Goal: Information Seeking & Learning: Learn about a topic

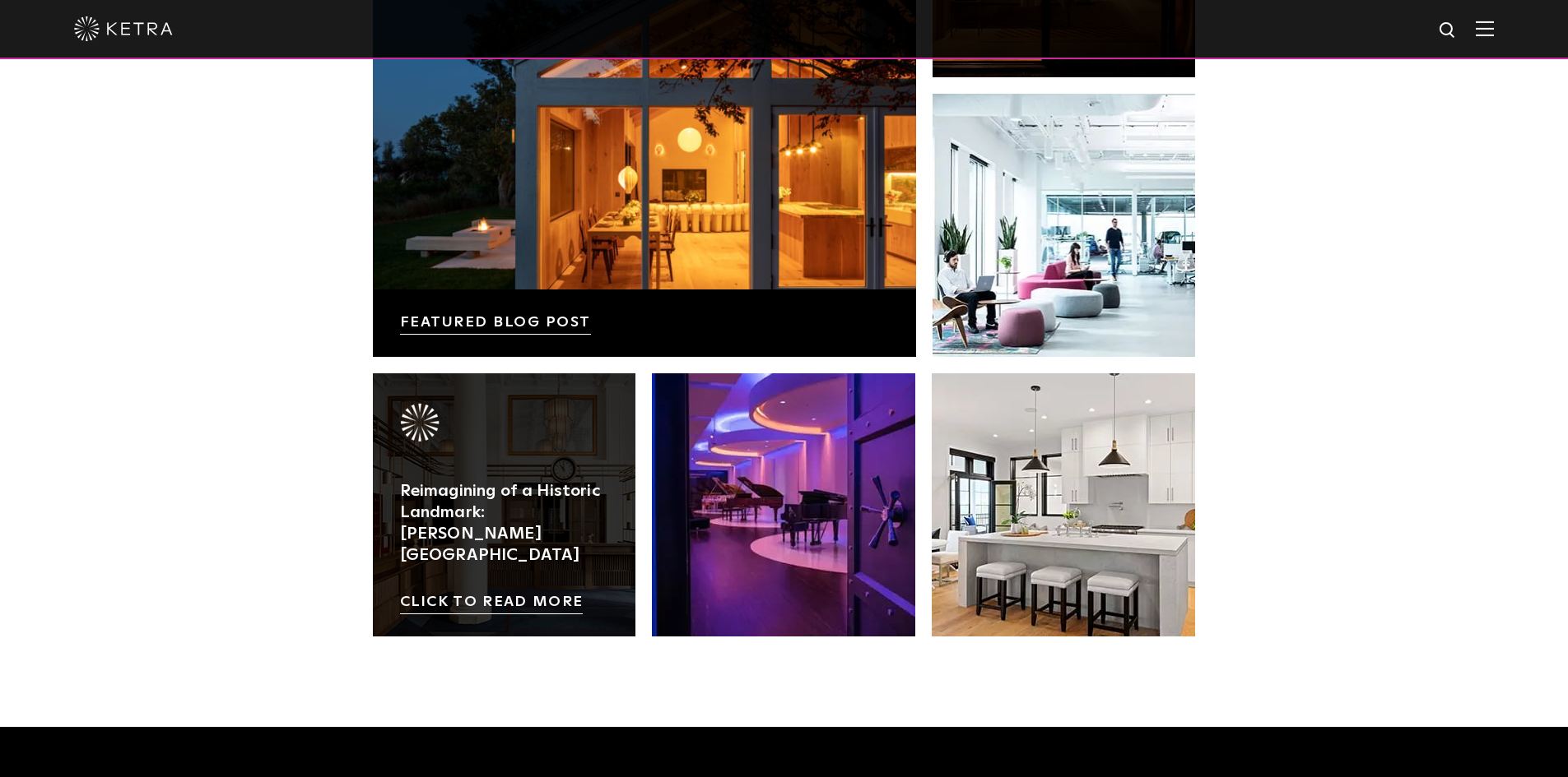
scroll to position [2966, 0]
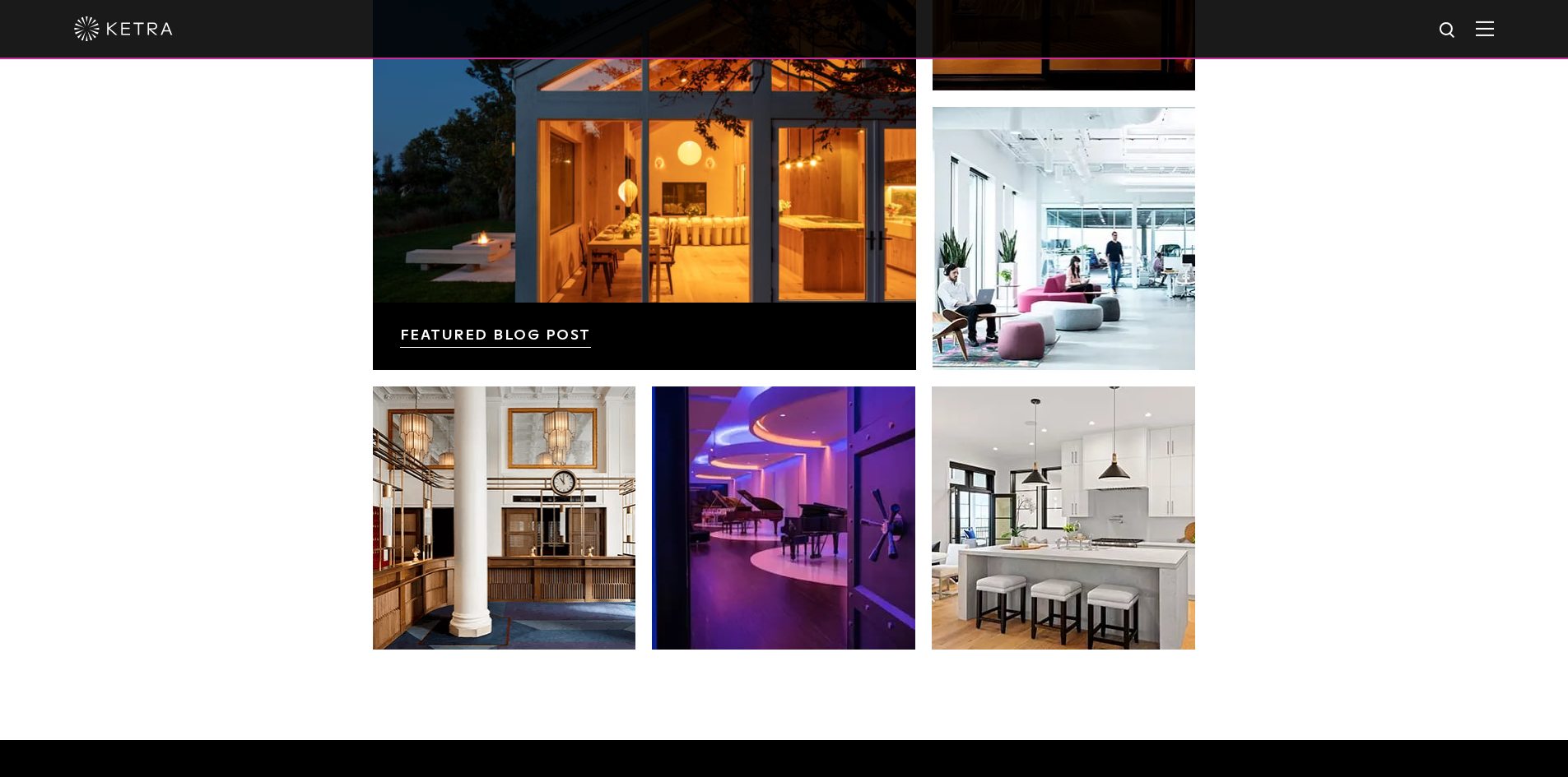
click at [104, 36] on img at bounding box center [123, 29] width 99 height 24
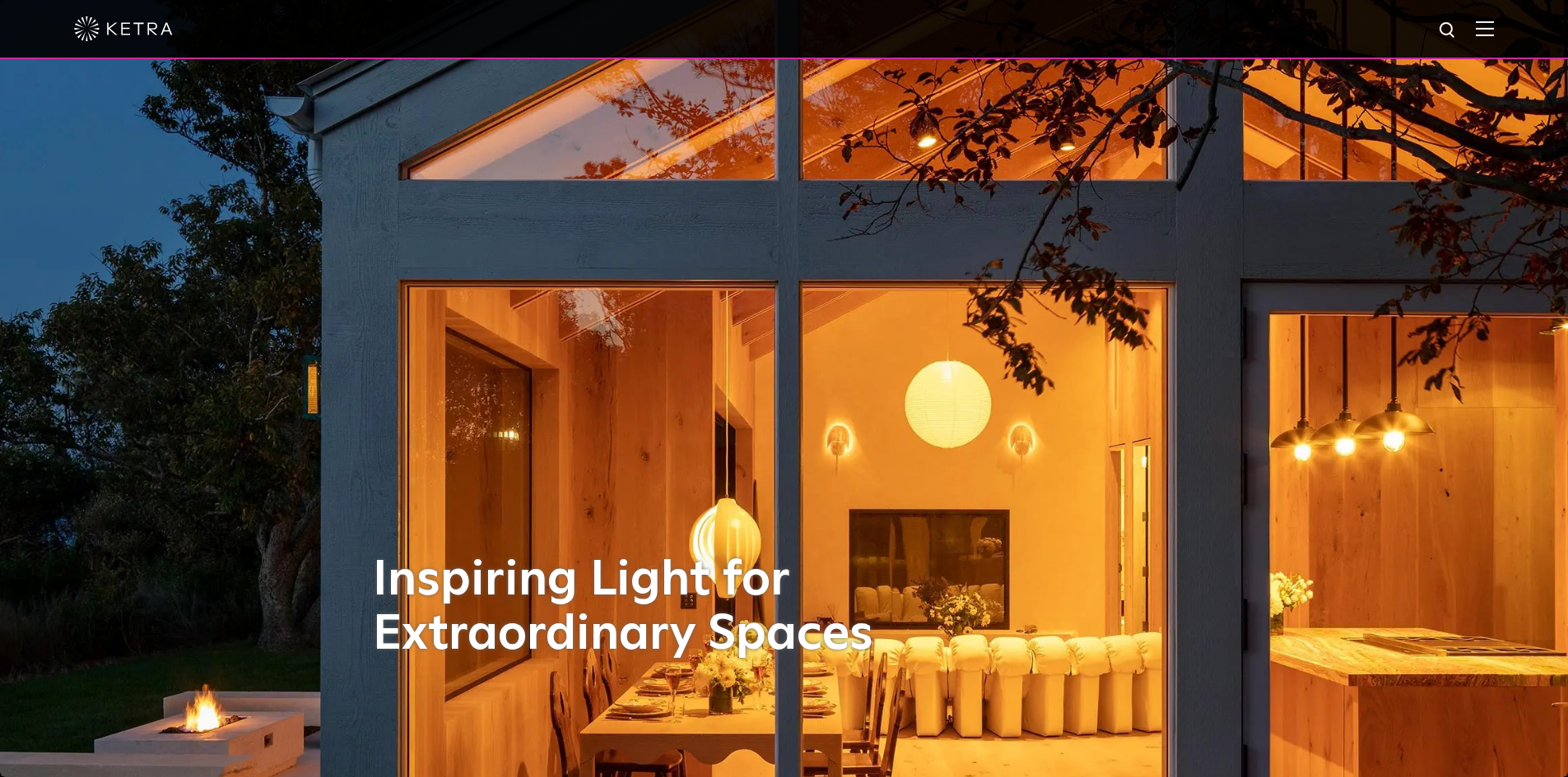
click at [1494, 35] on img at bounding box center [1484, 29] width 18 height 16
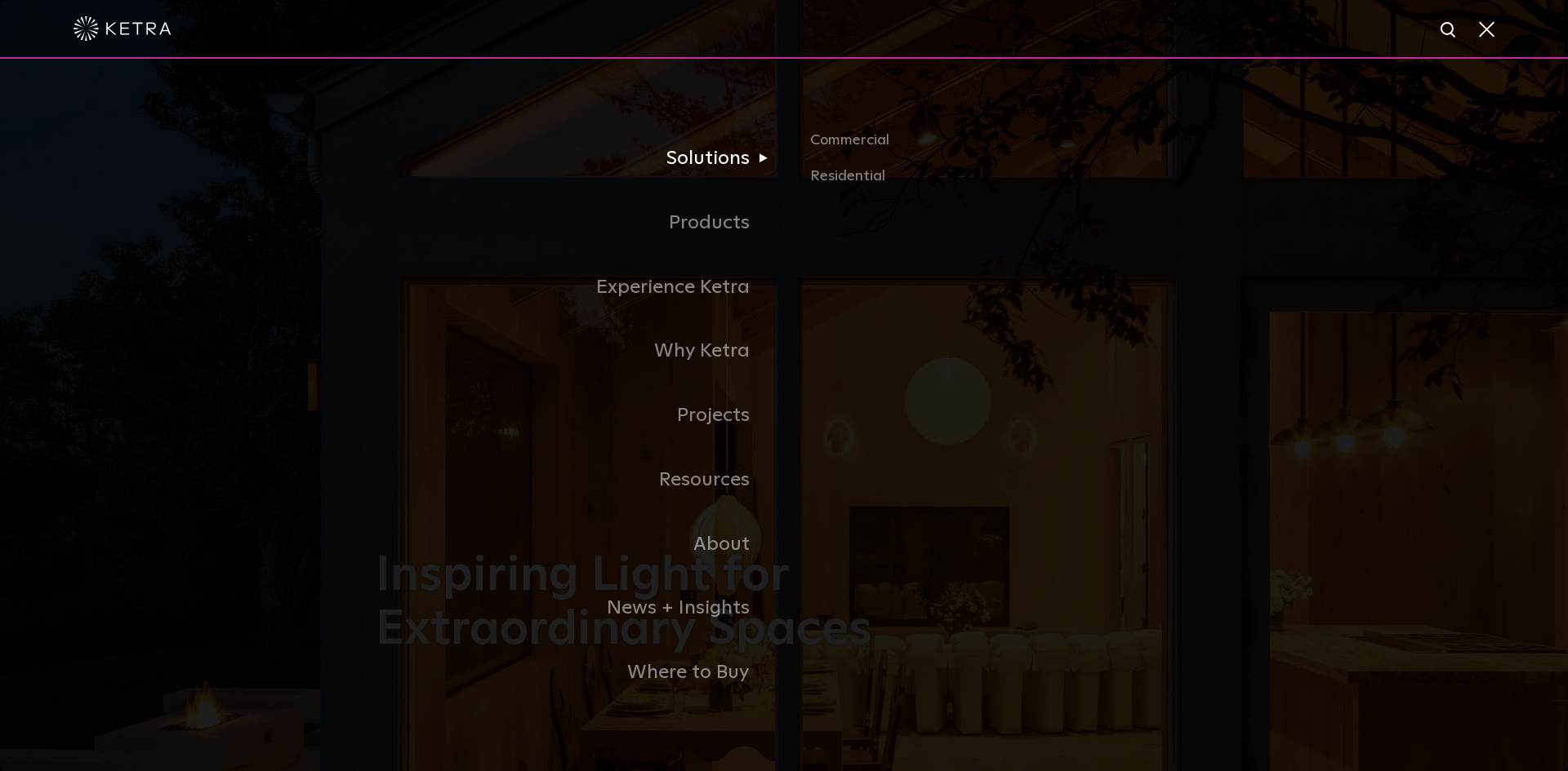
click at [723, 149] on link "Solutions" at bounding box center [579, 159] width 408 height 64
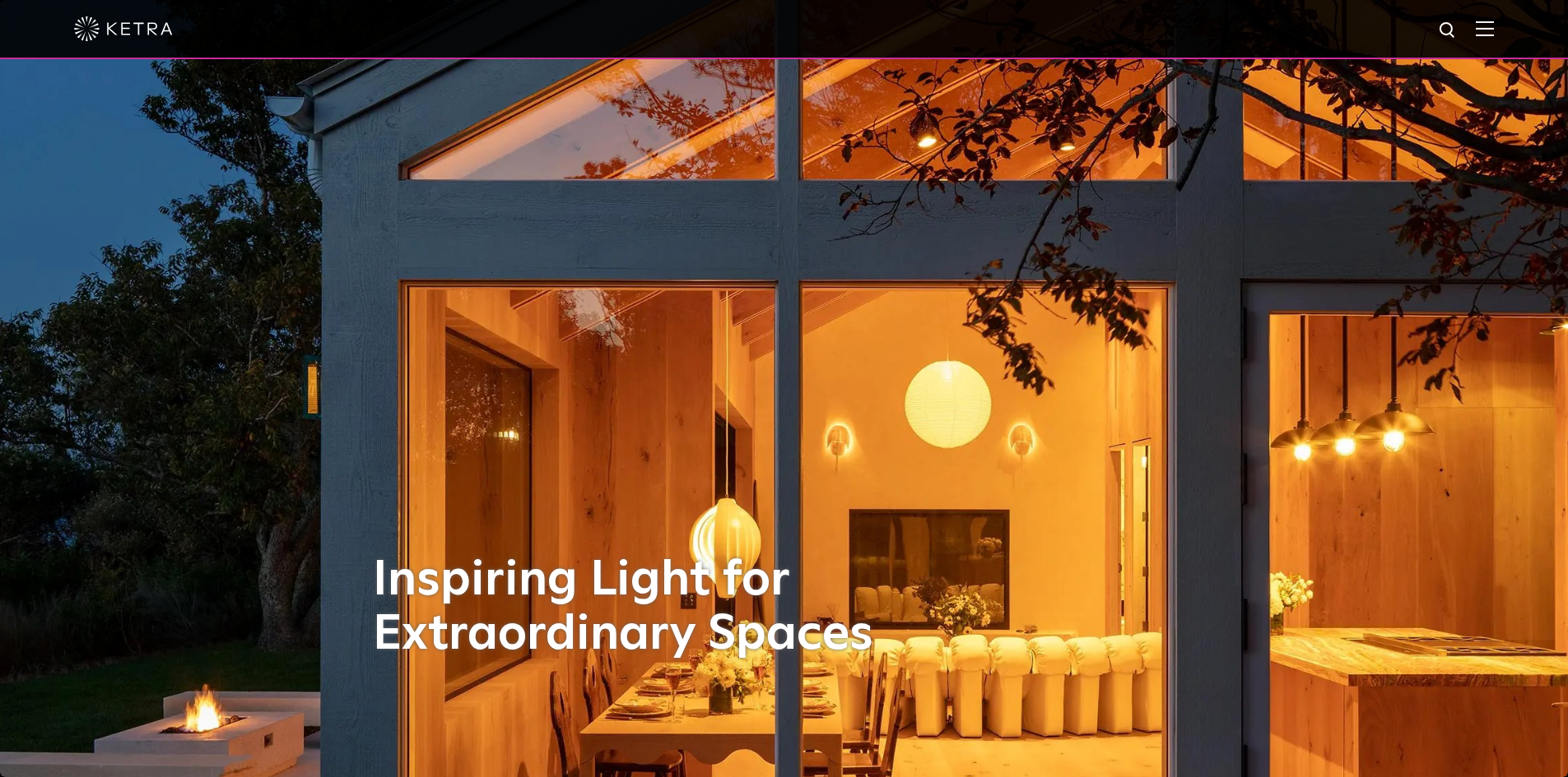
click at [163, 26] on img at bounding box center [123, 29] width 99 height 24
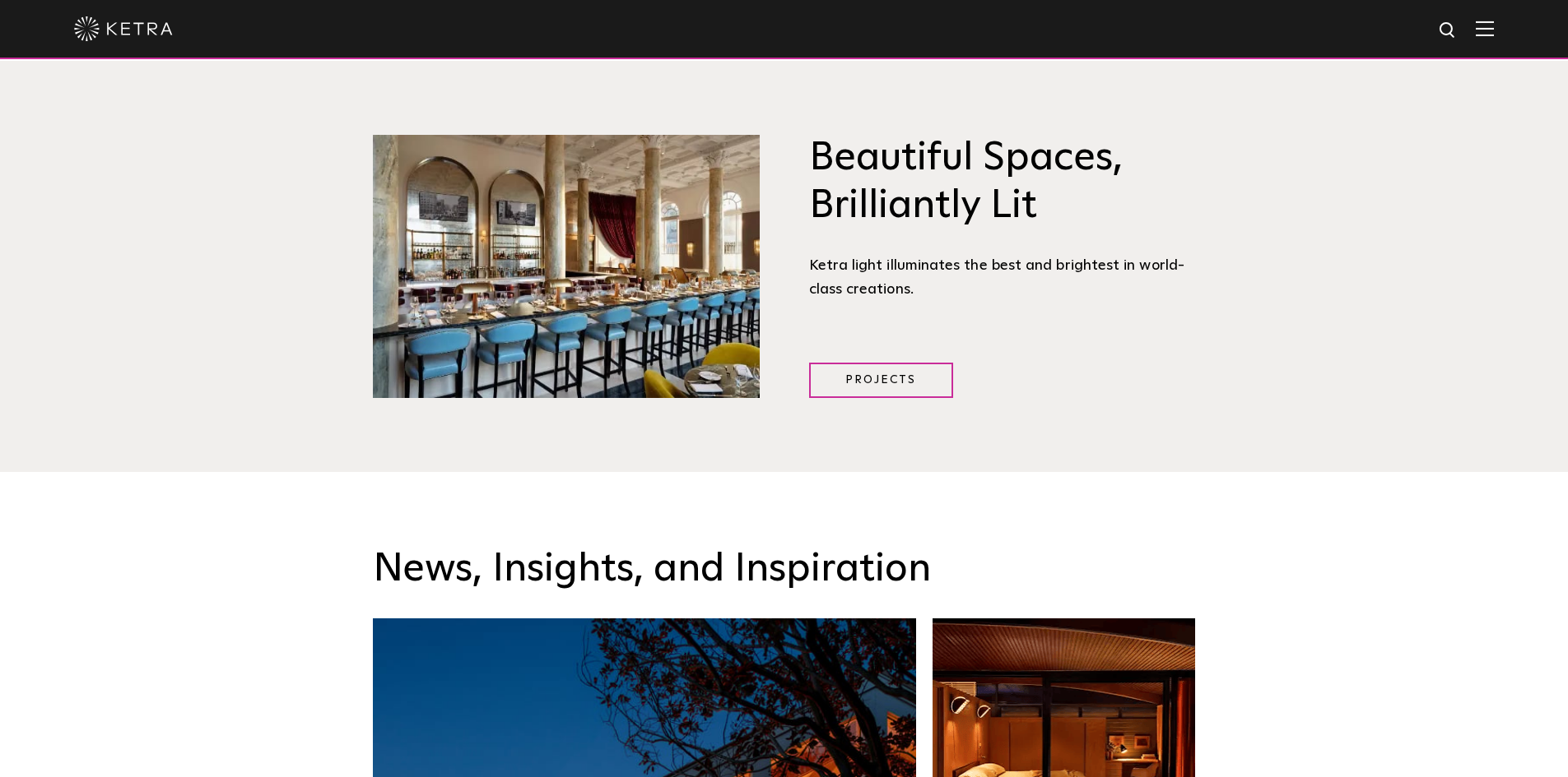
scroll to position [2061, 0]
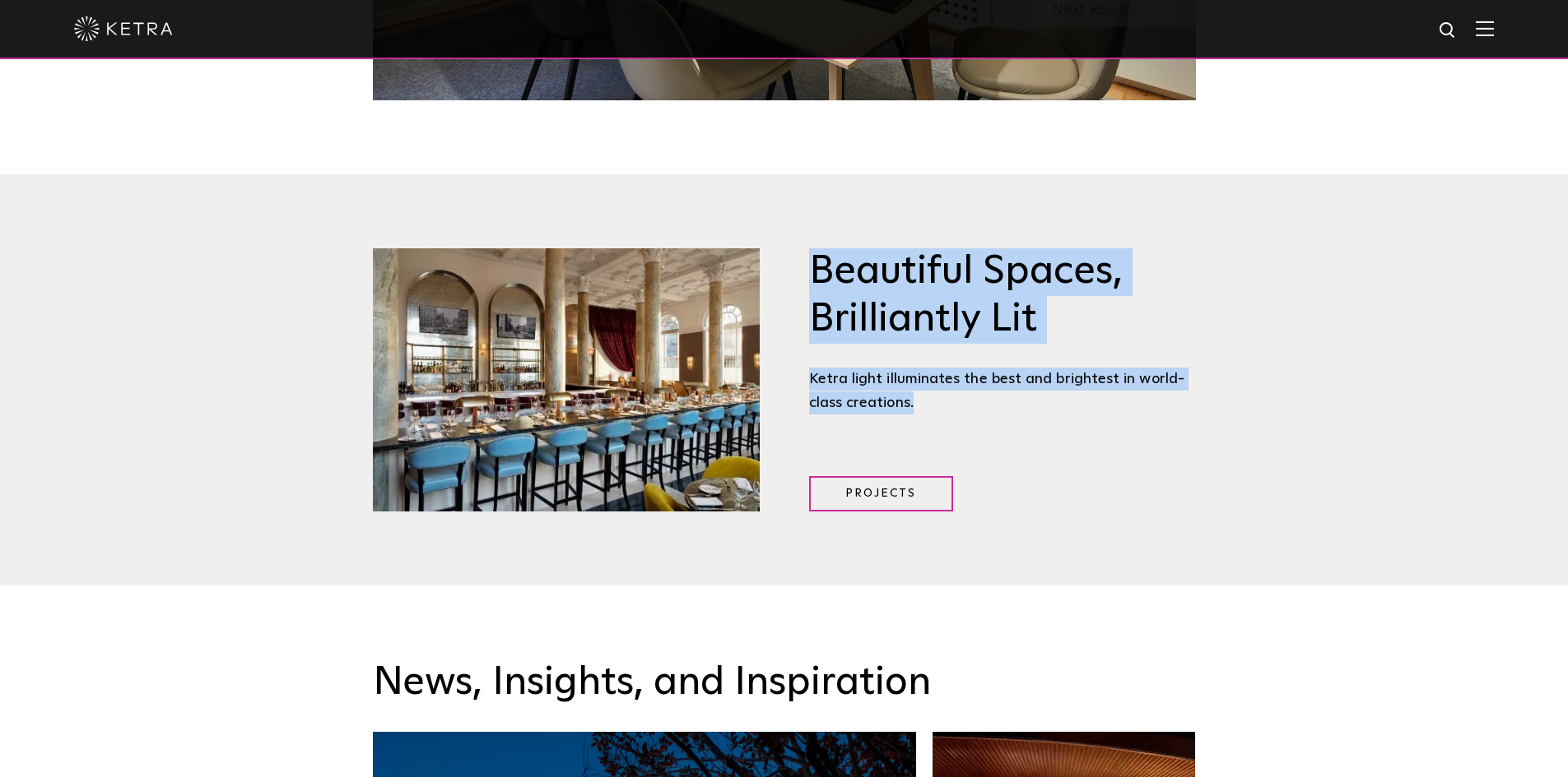
drag, startPoint x: 816, startPoint y: 263, endPoint x: 1109, endPoint y: 407, distance: 326.5
click at [1109, 407] on div "Beautiful Spaces, Brilliantly Lit Ketra light illuminates the best and brightes…" at bounding box center [1002, 344] width 387 height 191
click at [977, 385] on div "Ketra light illuminates the best and brightest in world-class creations." at bounding box center [1002, 391] width 387 height 47
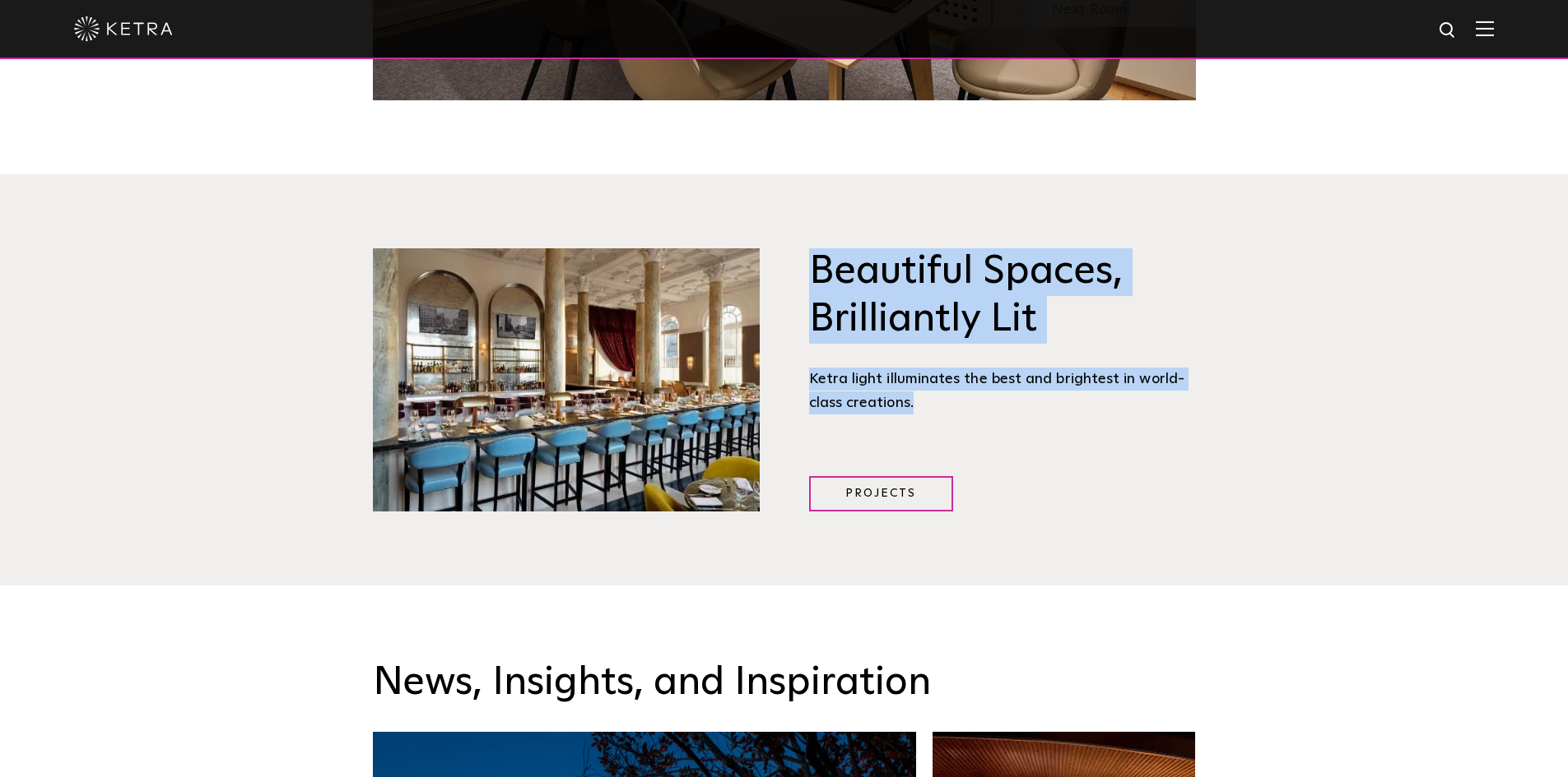
drag, startPoint x: 961, startPoint y: 423, endPoint x: 798, endPoint y: 272, distance: 222.2
click at [798, 272] on span "Beautiful Spaces, Brilliantly Lit Ketra light illuminates the best and brightes…" at bounding box center [1002, 380] width 436 height 263
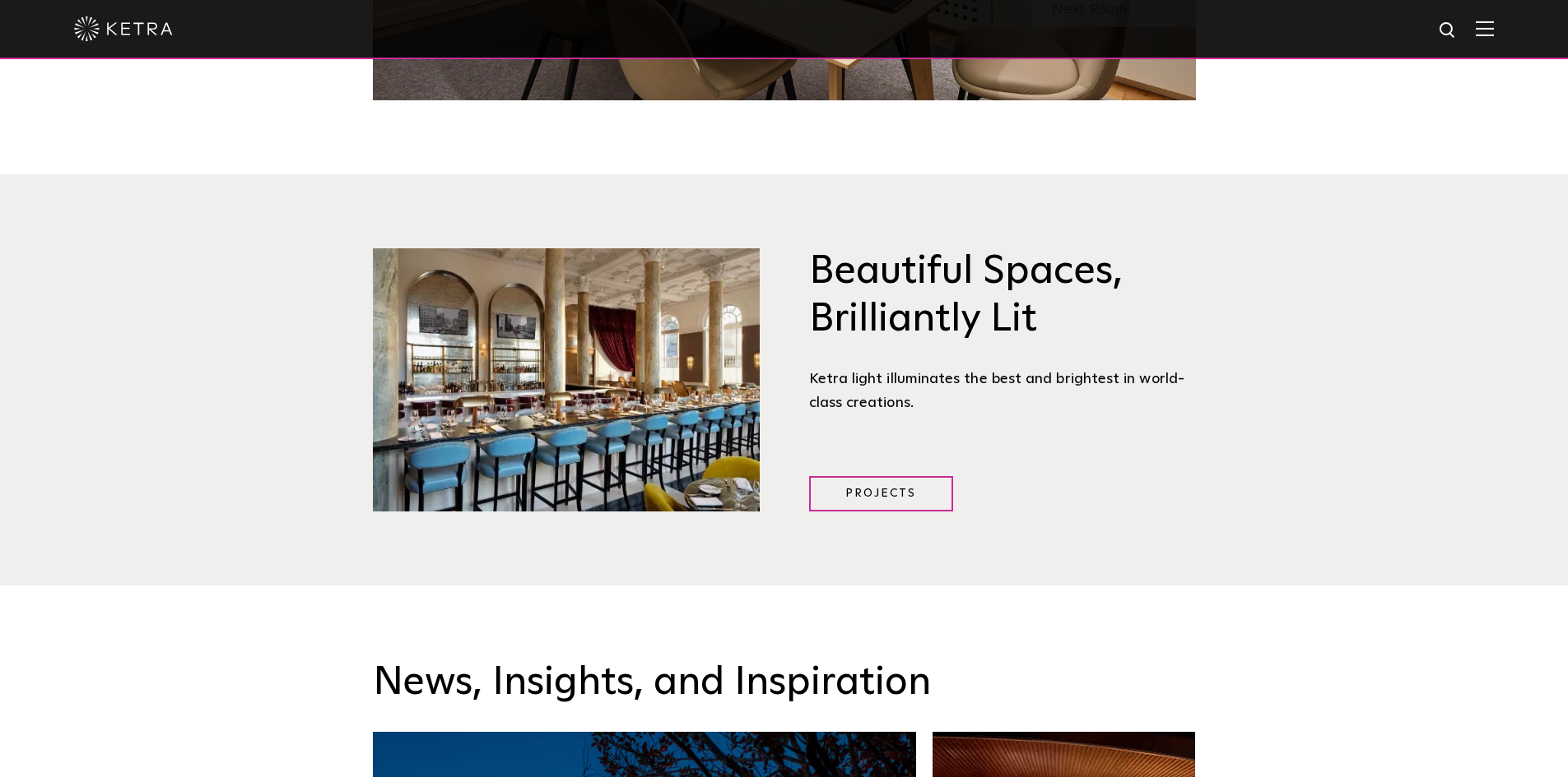
click at [781, 278] on span at bounding box center [566, 380] width 436 height 263
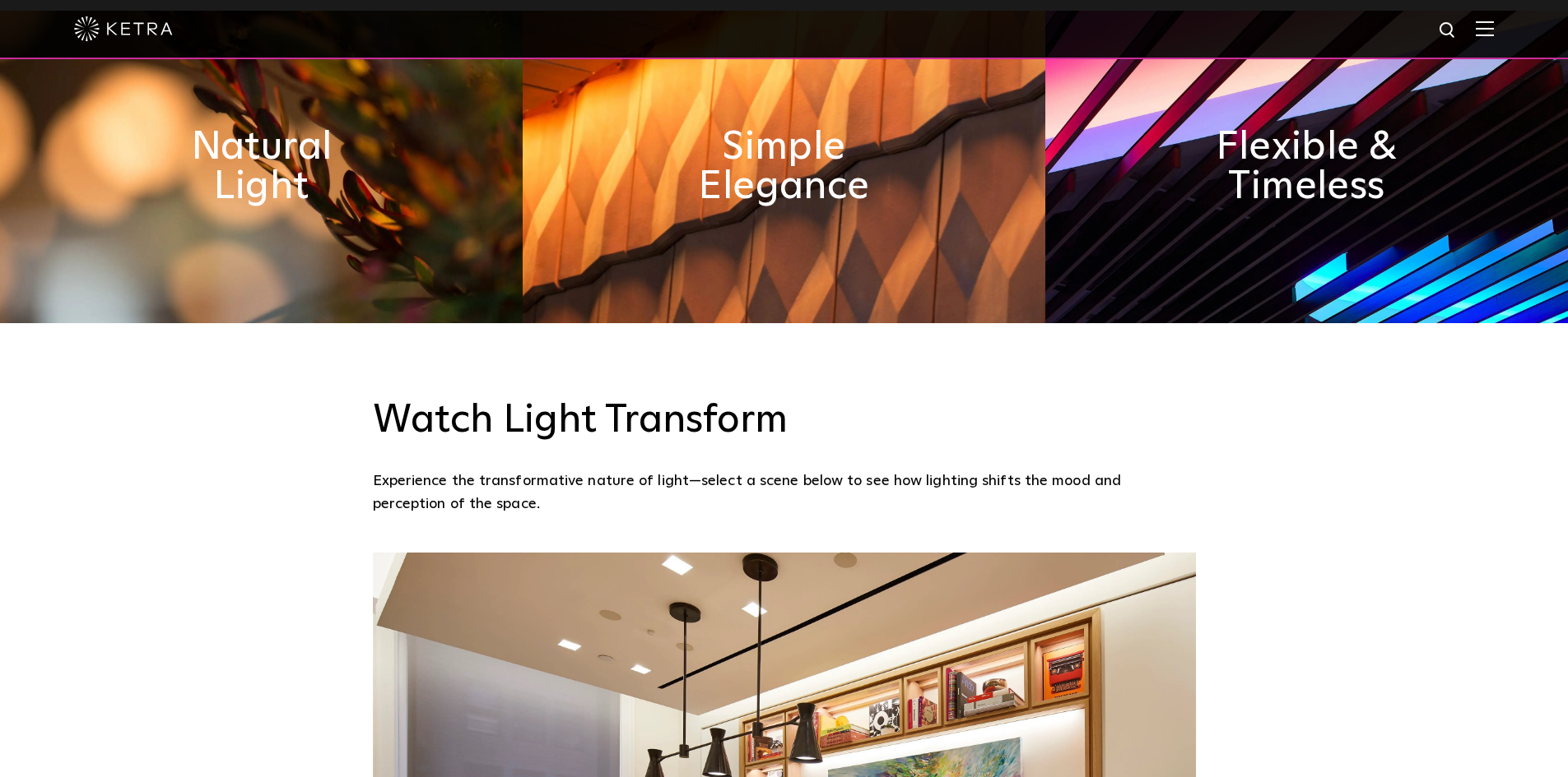
scroll to position [992, 0]
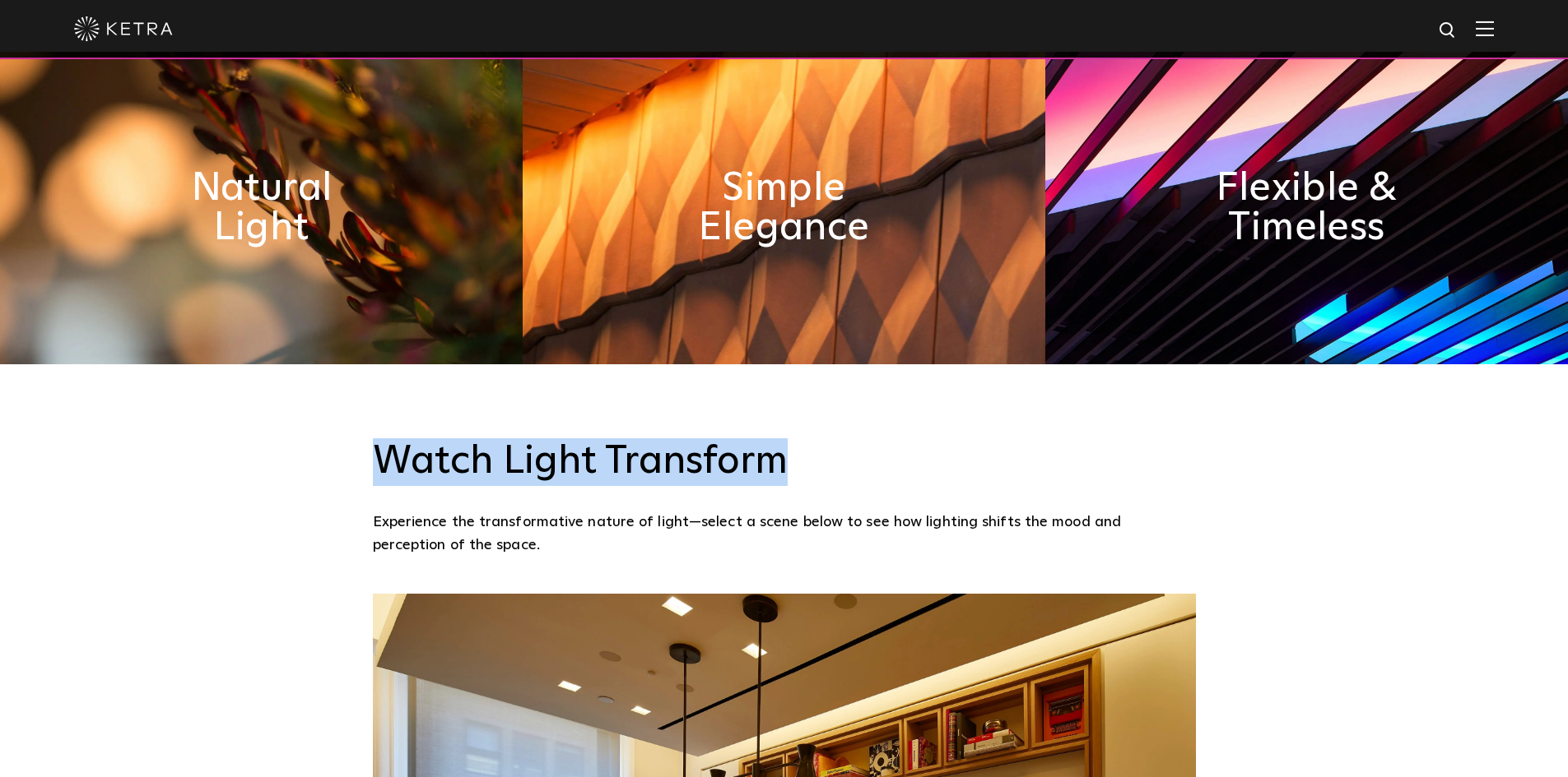
drag, startPoint x: 846, startPoint y: 472, endPoint x: 377, endPoint y: 471, distance: 469.0
click at [377, 471] on h3 "Watch Light Transform" at bounding box center [784, 462] width 823 height 48
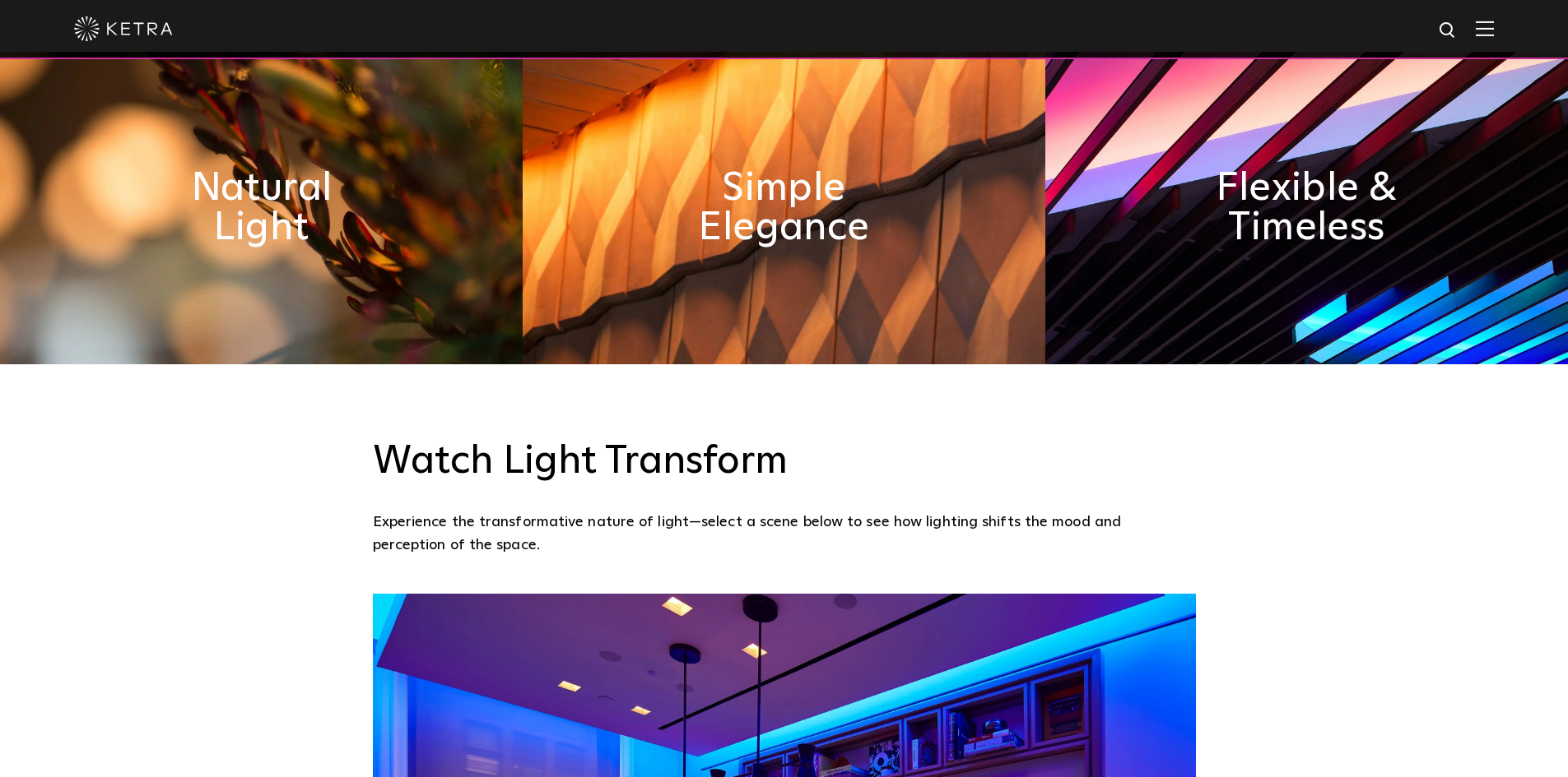
click at [382, 472] on h3 "Watch Light Transform" at bounding box center [784, 462] width 823 height 48
click at [382, 473] on h3 "Watch Light Transform" at bounding box center [784, 462] width 823 height 48
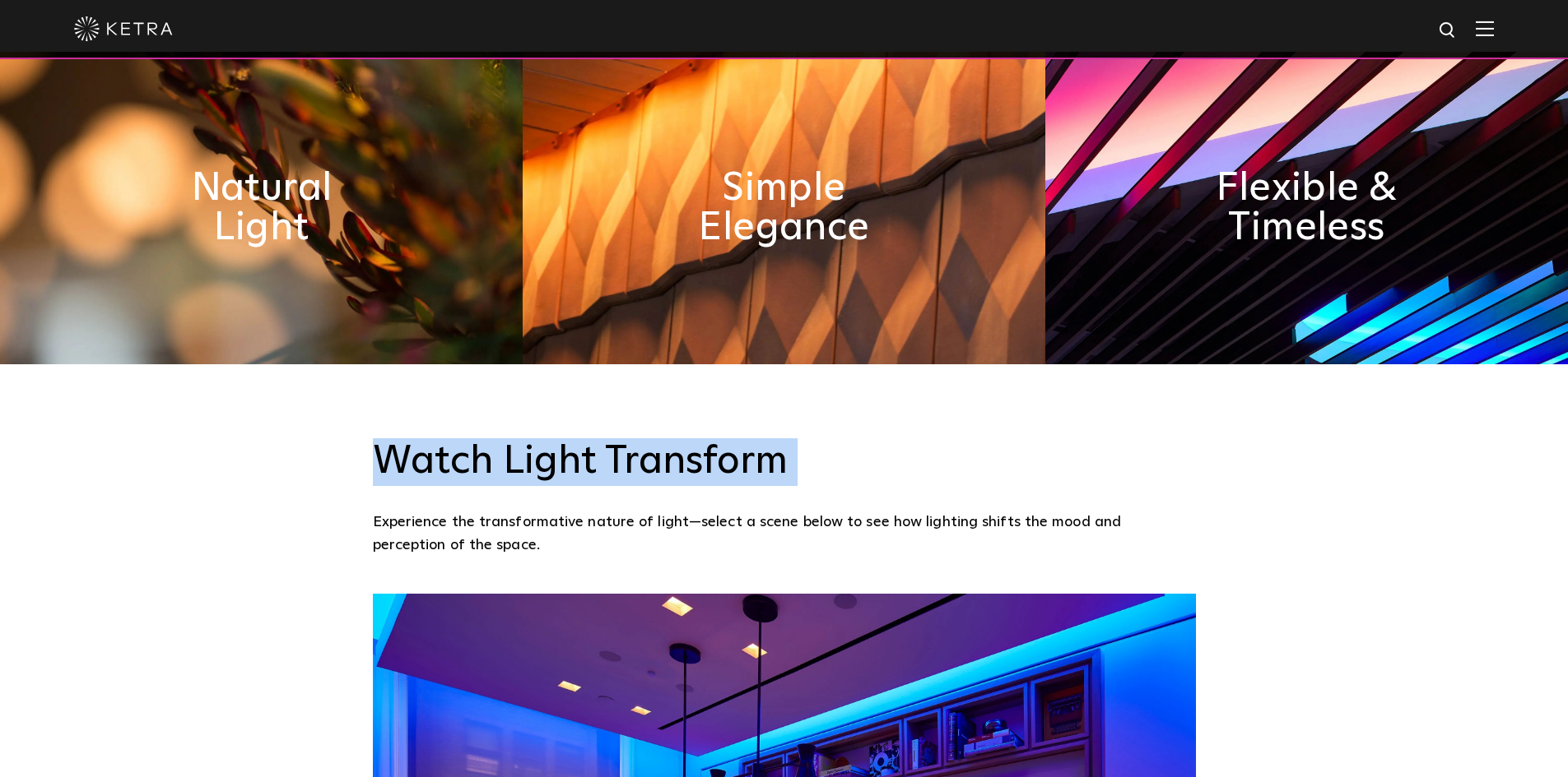
click at [382, 473] on h3 "Watch Light Transform" at bounding box center [784, 462] width 823 height 48
click at [389, 471] on h3 "Watch Light Transform" at bounding box center [784, 462] width 823 height 48
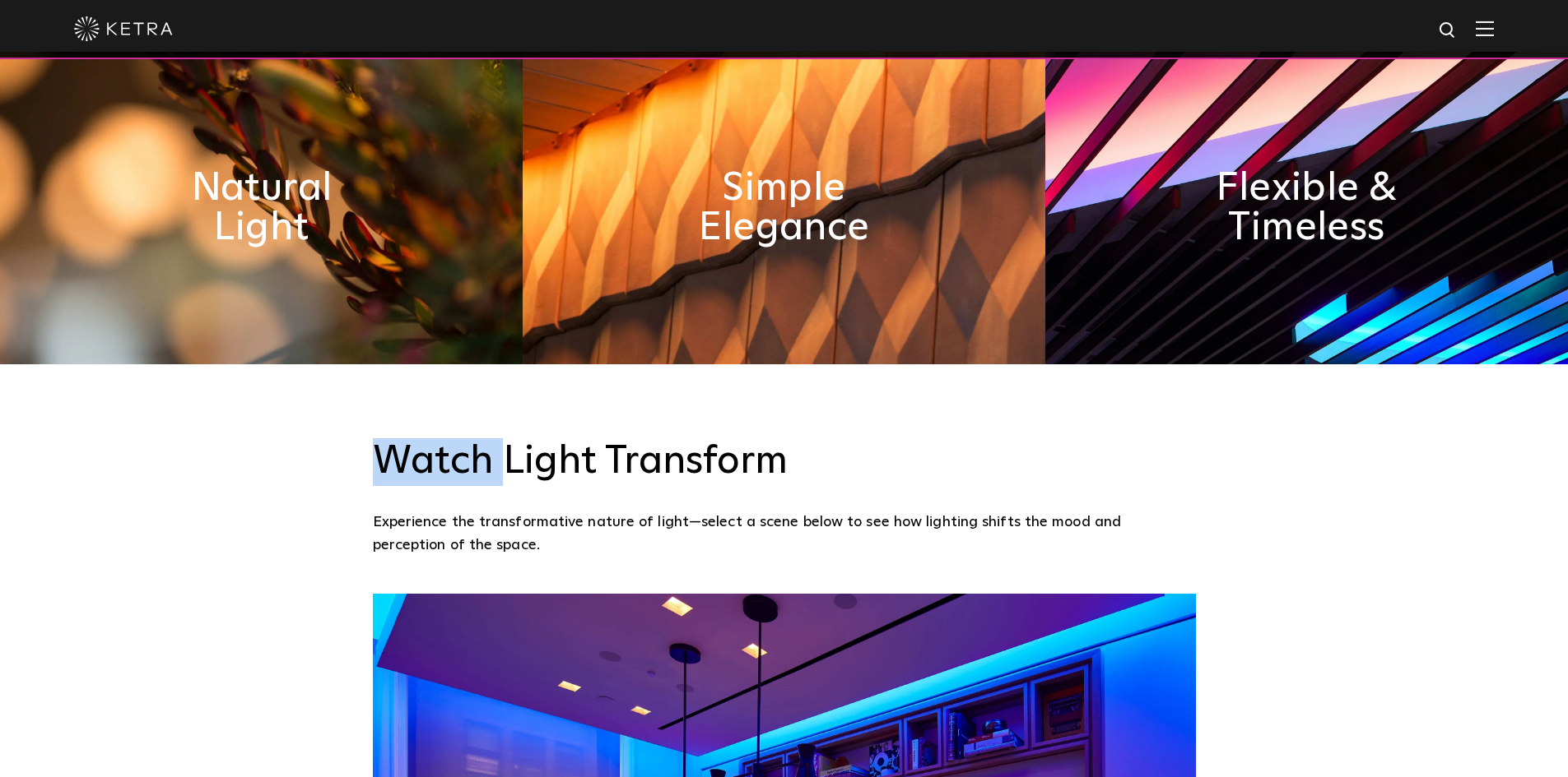
click at [389, 471] on h3 "Watch Light Transform" at bounding box center [784, 462] width 823 height 48
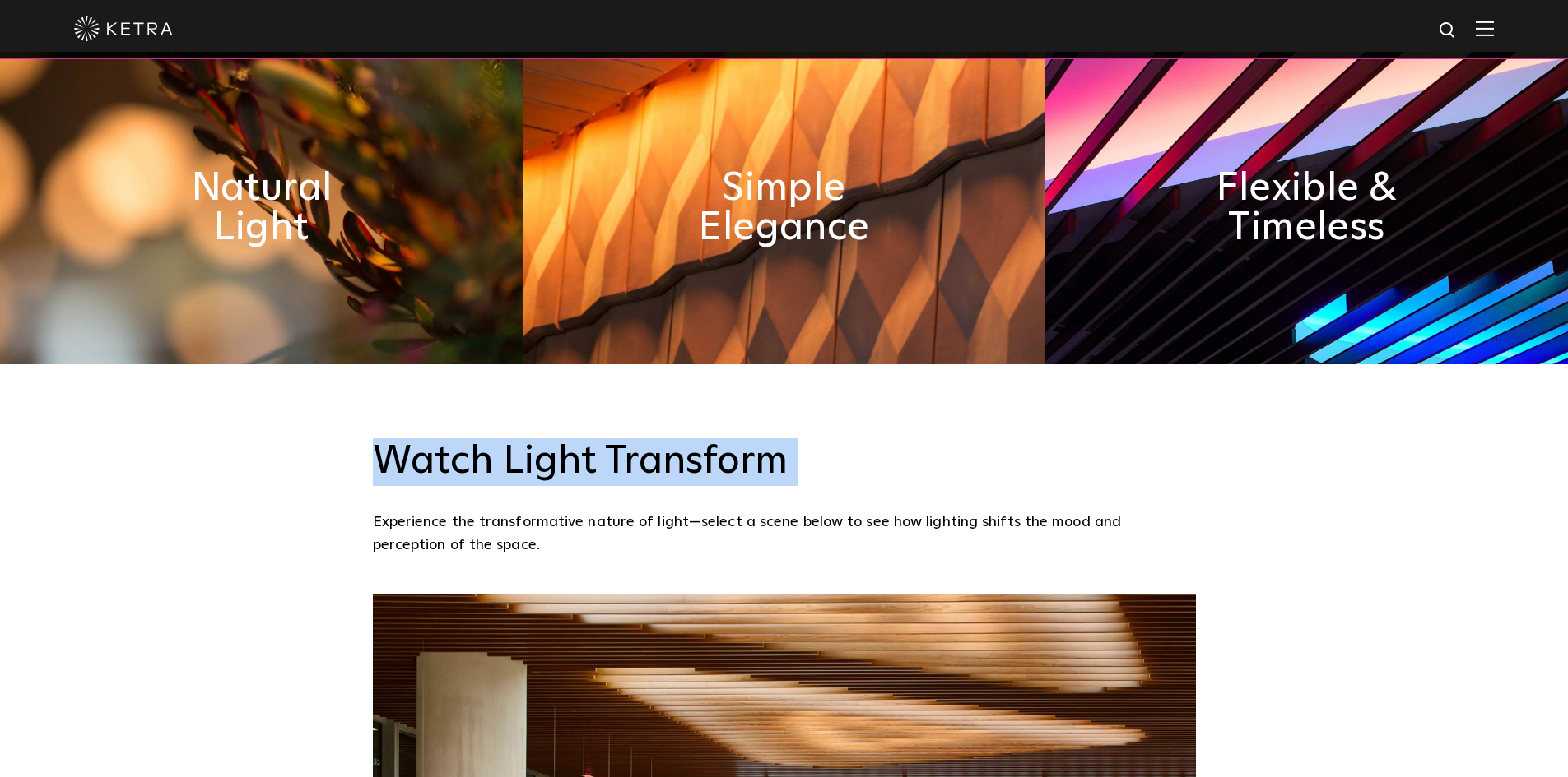
click at [390, 471] on h3 "Watch Light Transform" at bounding box center [784, 462] width 823 height 48
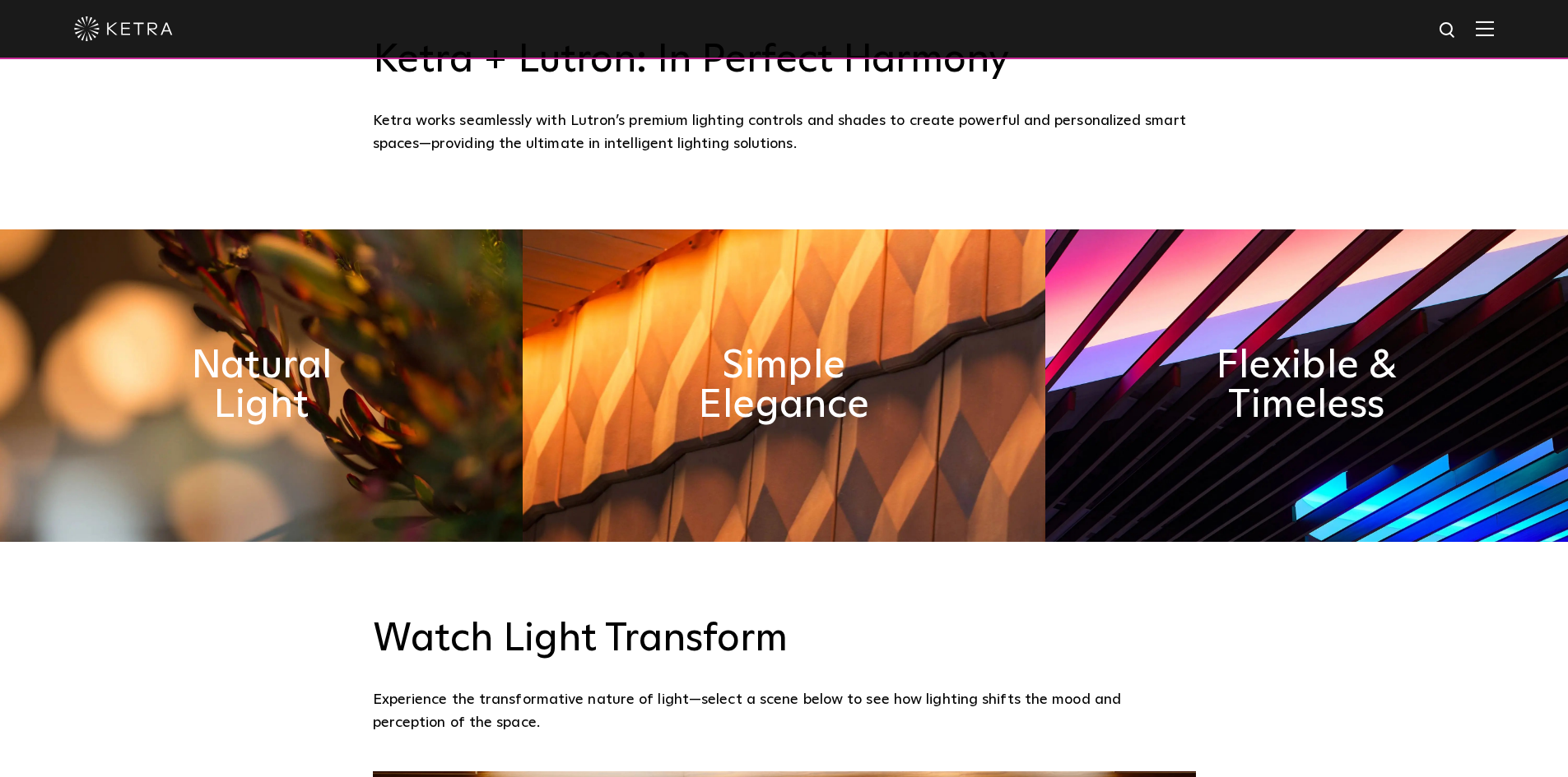
scroll to position [663, 0]
